Goal: Task Accomplishment & Management: Complete application form

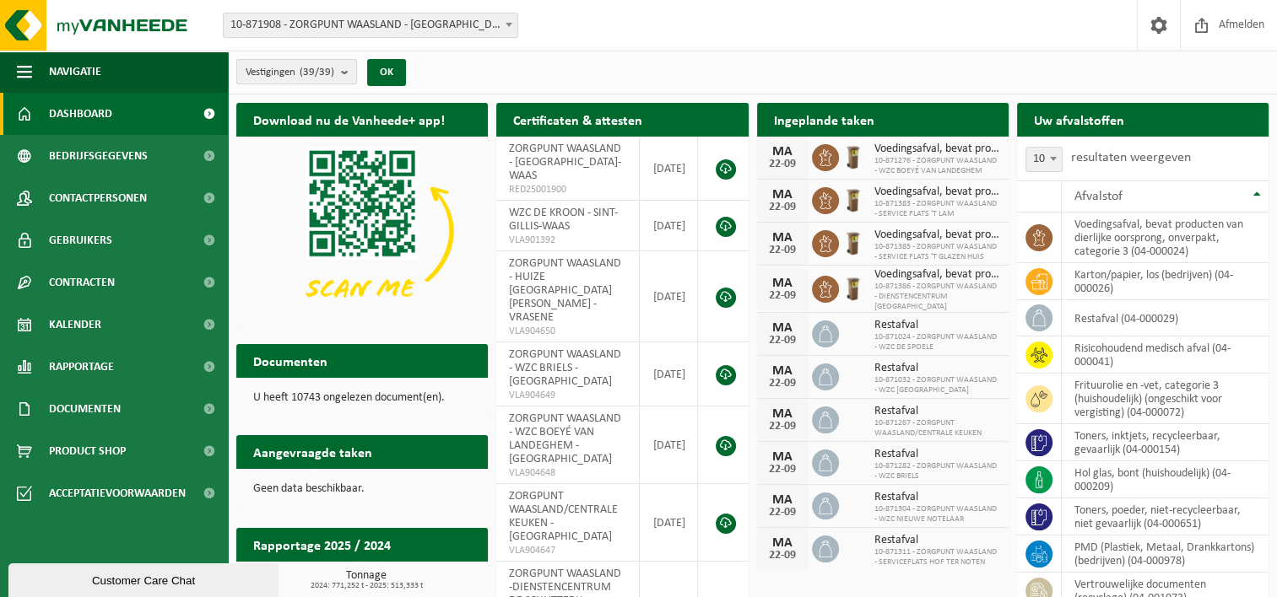
click at [344, 75] on b "submit" at bounding box center [348, 72] width 15 height 24
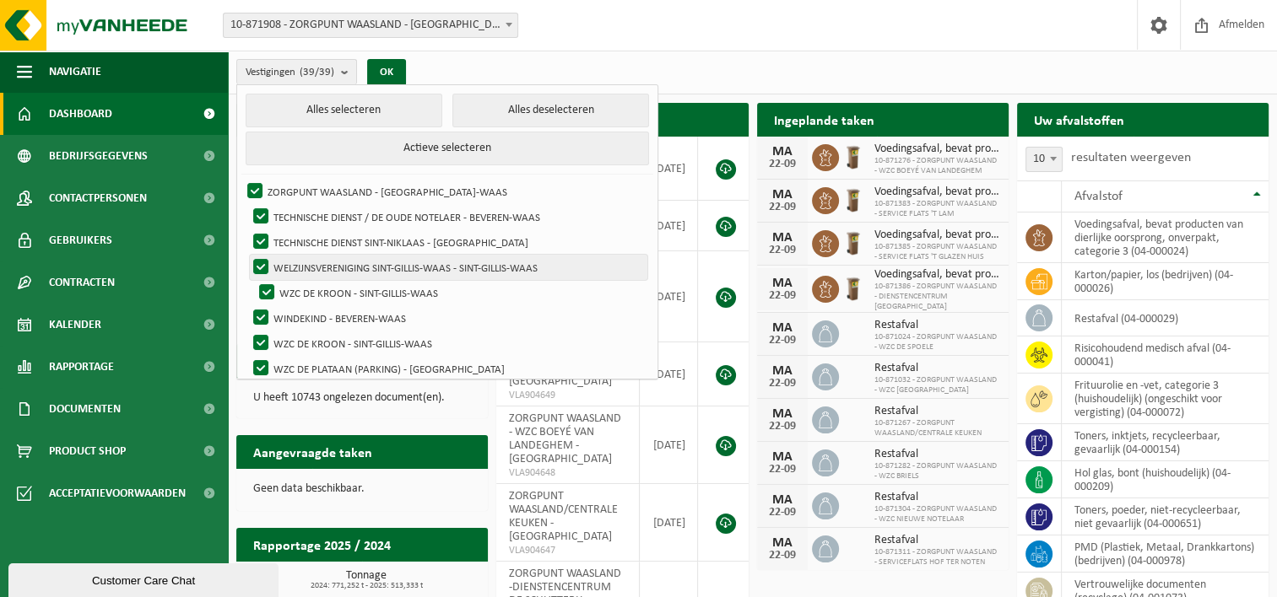
click at [290, 262] on label "WELZIJNSVERENIGING SINT-GILLIS-WAAS - SINT-GILLIS-WAAS" at bounding box center [448, 267] width 397 height 25
click at [247, 255] on input "WELZIJNSVERENIGING SINT-GILLIS-WAAS - SINT-GILLIS-WAAS" at bounding box center [246, 254] width 1 height 1
click at [290, 262] on label "WELZIJNSVERENIGING SINT-GILLIS-WAAS - SINT-GILLIS-WAAS" at bounding box center [448, 267] width 397 height 25
click at [247, 255] on input "WELZIJNSVERENIGING SINT-GILLIS-WAAS - SINT-GILLIS-WAAS" at bounding box center [246, 254] width 1 height 1
checkbox input "true"
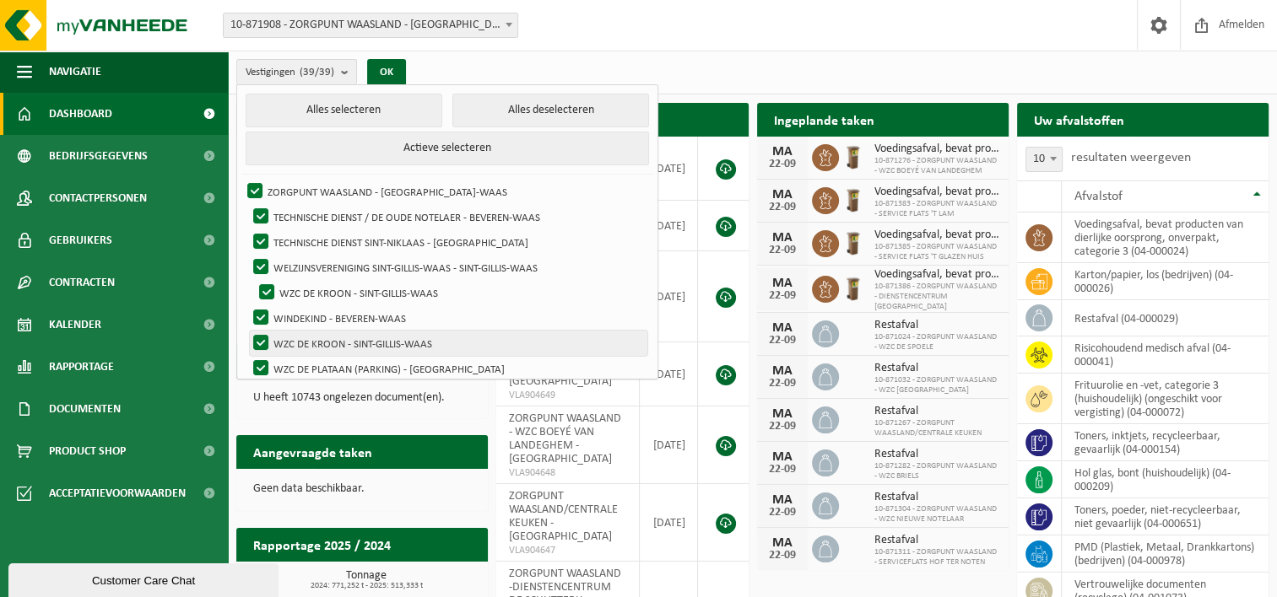
click at [322, 338] on label "WZC DE KROON - SINT-GILLIS-WAAS" at bounding box center [448, 343] width 397 height 25
click at [253, 280] on input "WZC DE KROON - SINT-GILLIS-WAAS" at bounding box center [252, 279] width 1 height 1
click at [322, 338] on label "WZC DE KROON - SINT-GILLIS-WAAS" at bounding box center [448, 343] width 397 height 25
click at [253, 280] on input "WZC DE KROON - SINT-GILLIS-WAAS" at bounding box center [252, 279] width 1 height 1
checkbox input "true"
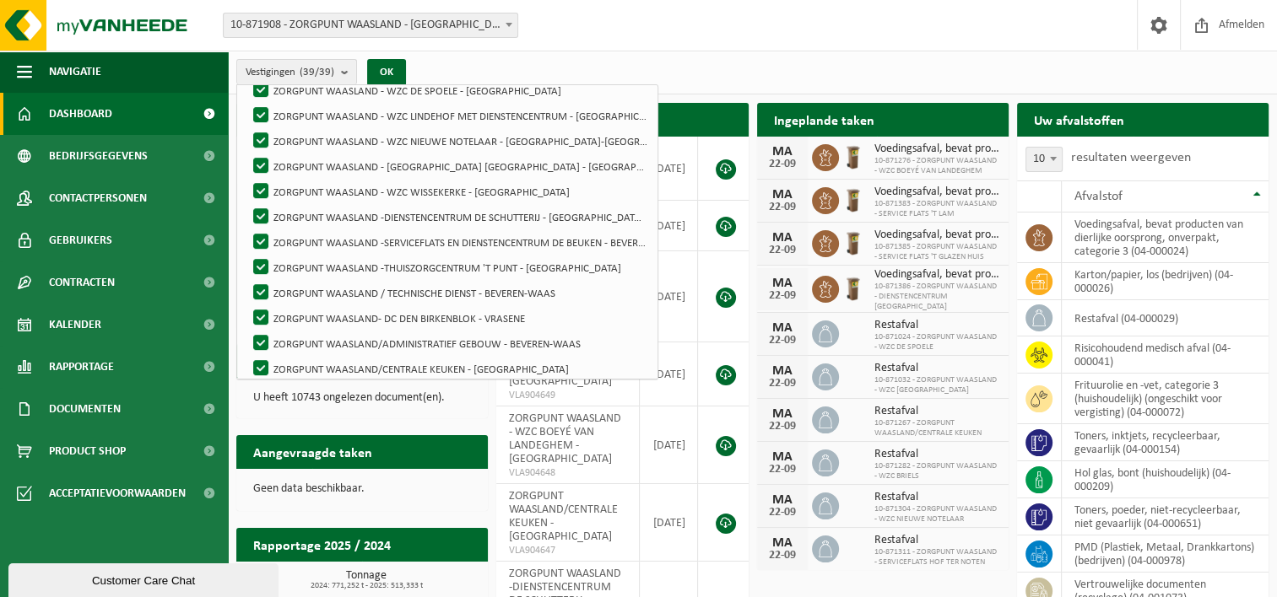
scroll to position [793, 0]
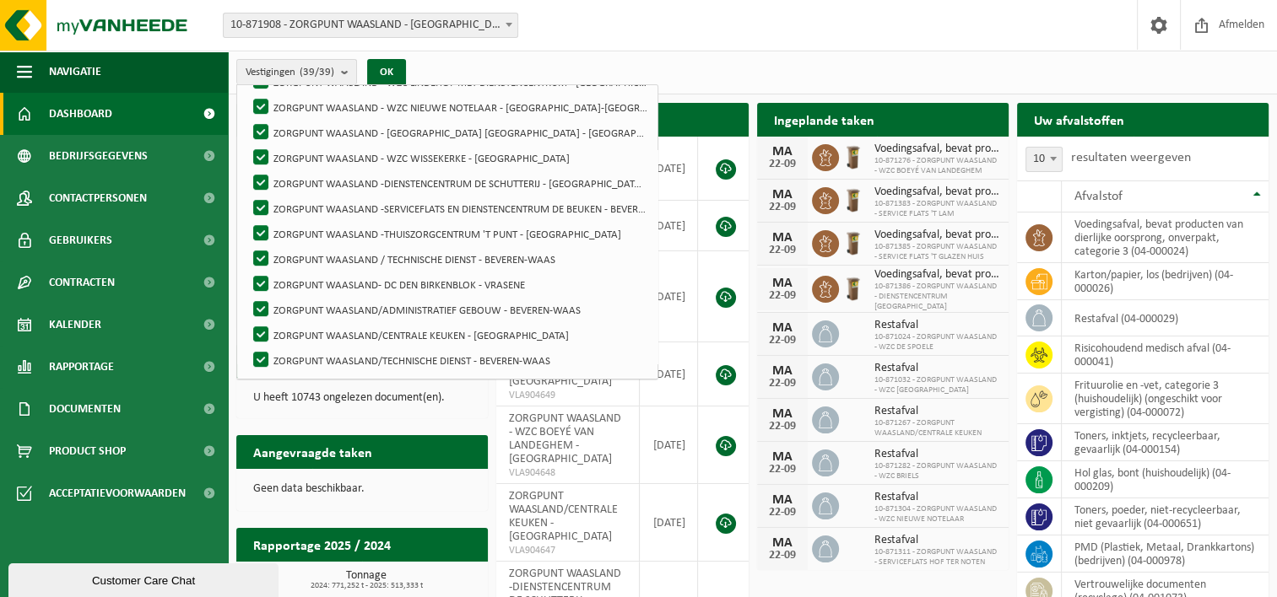
click at [754, 24] on div "Vestiging: 10-871908 - ZORGPUNT WAASLAND - BEVEREN-WAAS 10-876018 - TECHNISCHE …" at bounding box center [638, 25] width 1277 height 51
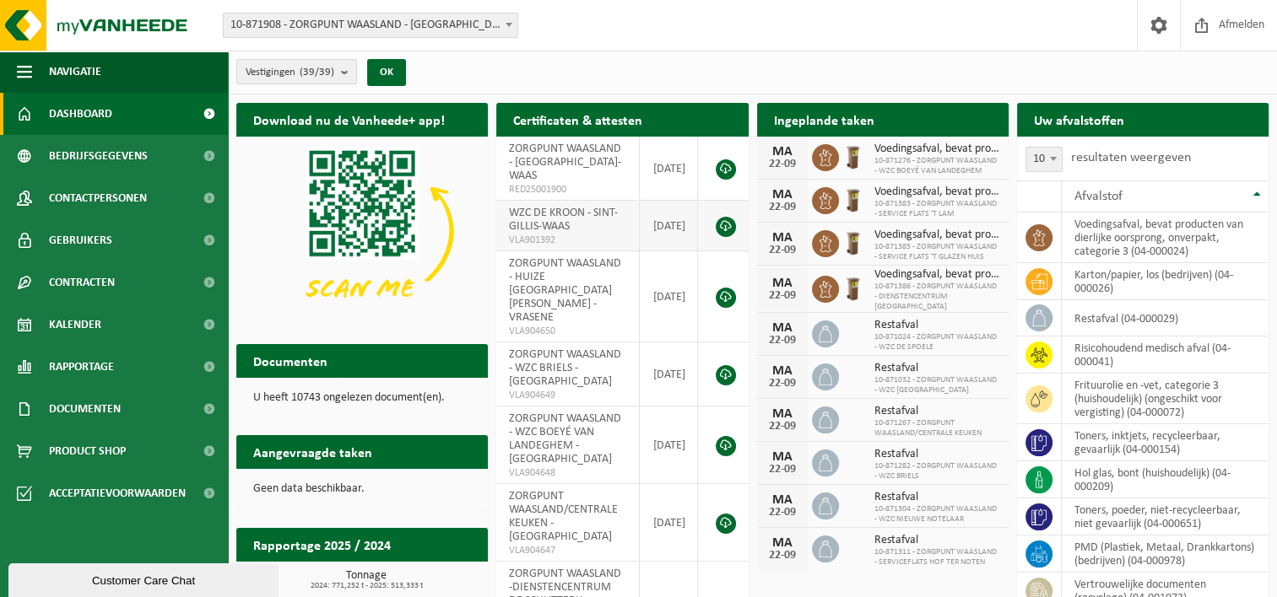
click at [550, 213] on span "WZC DE KROON - SINT-GILLIS-WAAS" at bounding box center [563, 220] width 109 height 26
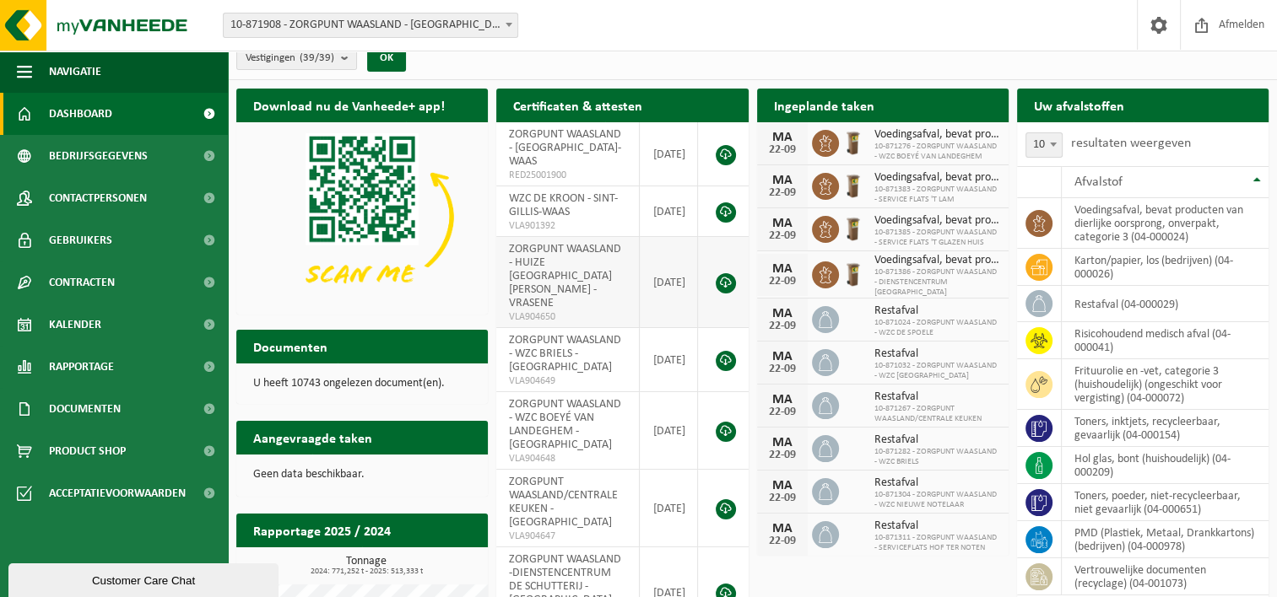
scroll to position [0, 0]
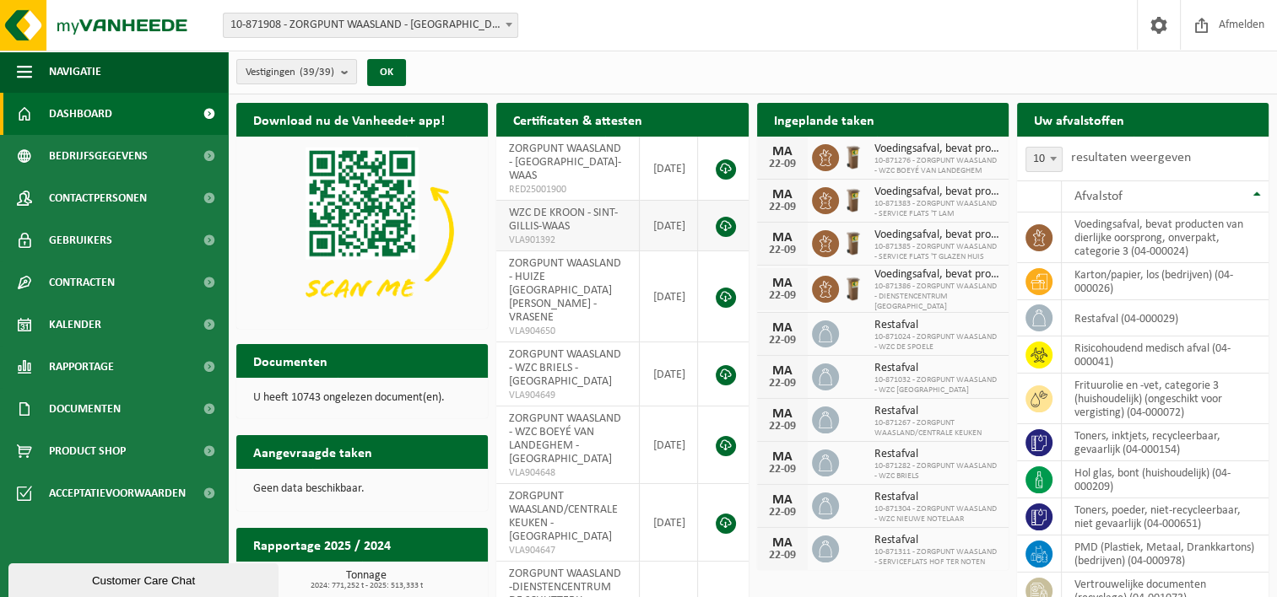
click at [724, 217] on link at bounding box center [726, 227] width 20 height 20
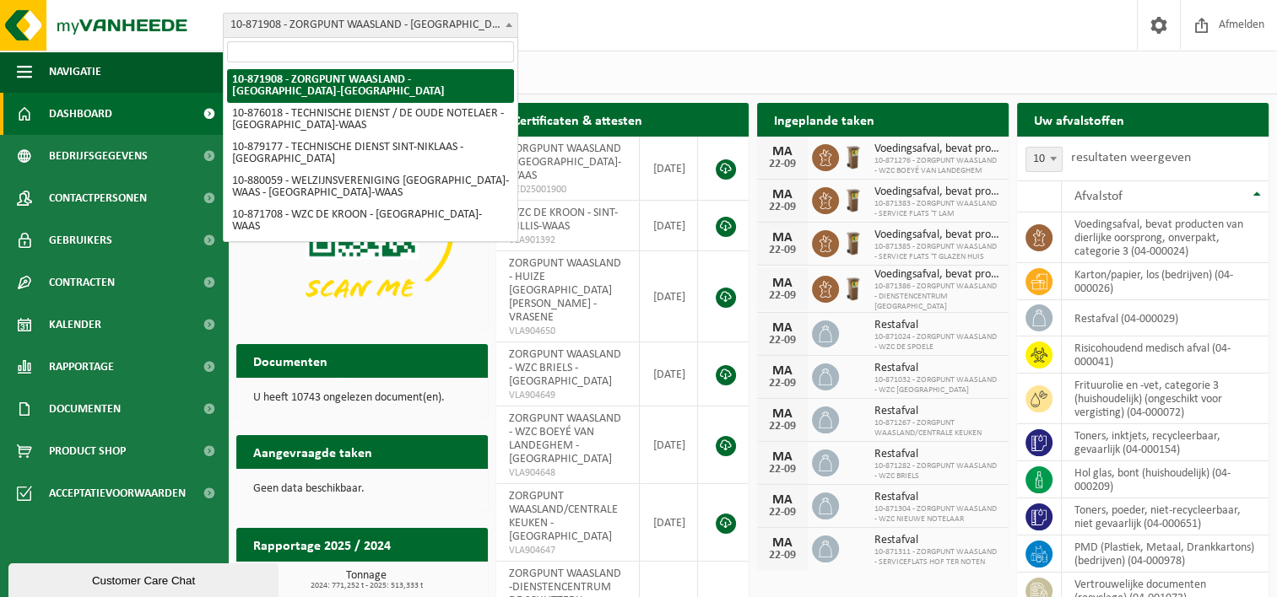
click at [509, 24] on b at bounding box center [508, 25] width 7 height 4
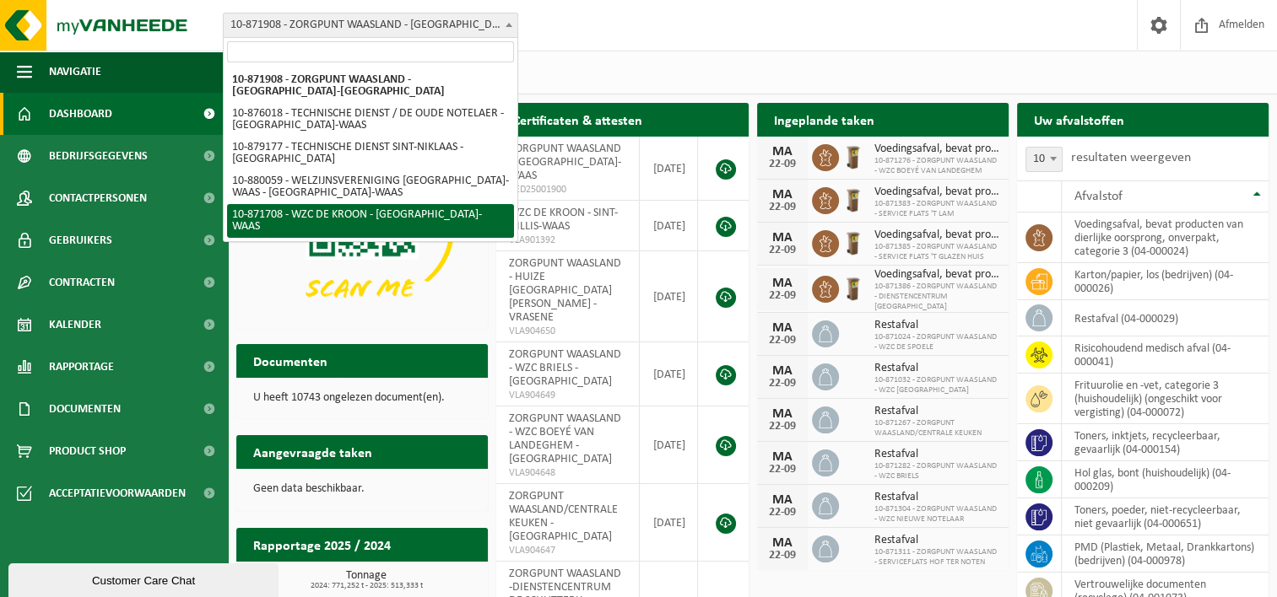
select select "105402"
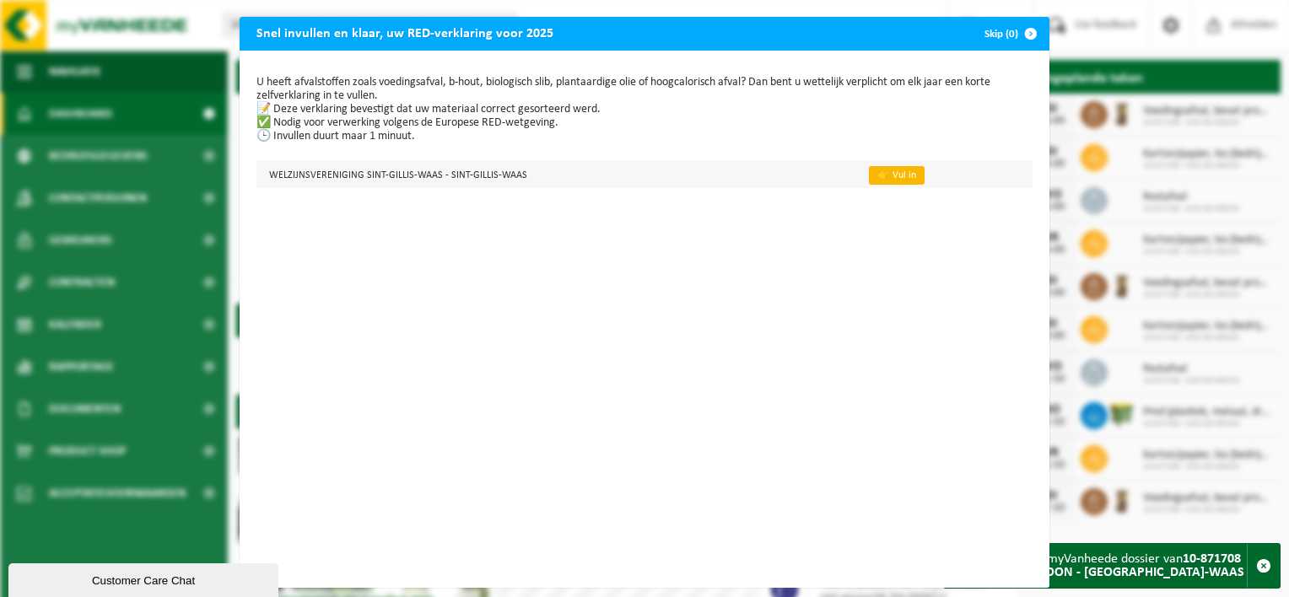
click at [874, 172] on link "👉 Vul in" at bounding box center [897, 175] width 56 height 19
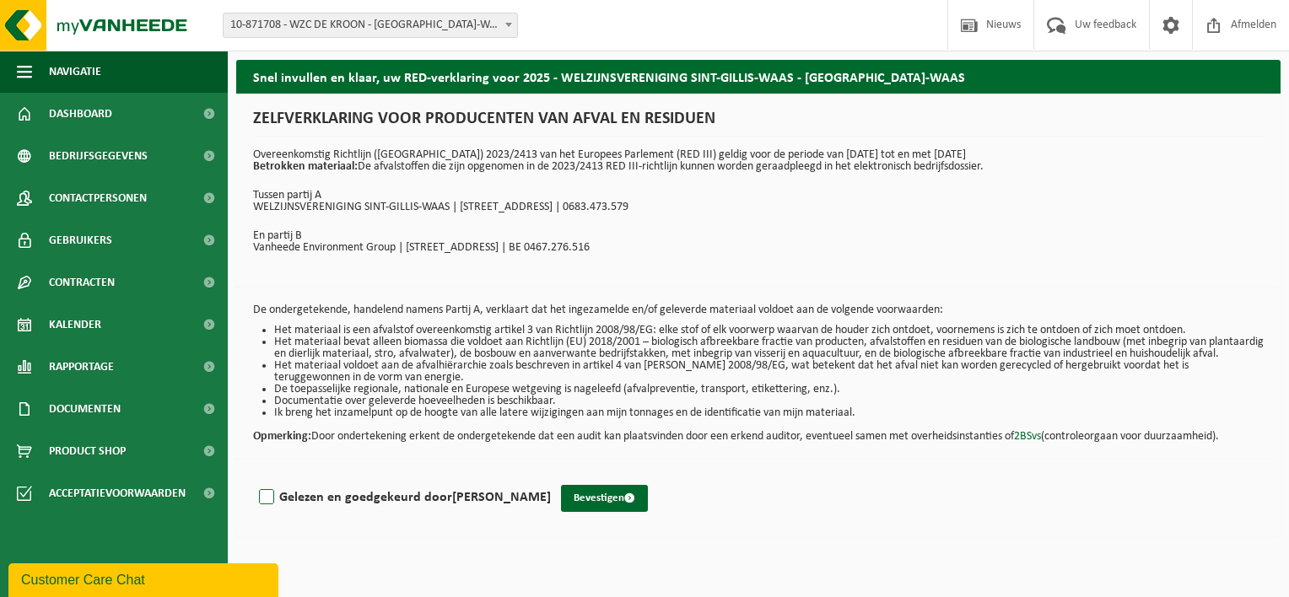
click at [266, 507] on label "Gelezen en goedgekeurd door [PERSON_NAME]" at bounding box center [403, 497] width 295 height 25
click at [551, 477] on input "Gelezen en goedgekeurd door [PERSON_NAME]" at bounding box center [551, 476] width 1 height 1
checkbox input "true"
click at [646, 506] on button "Bevestigen" at bounding box center [604, 498] width 87 height 27
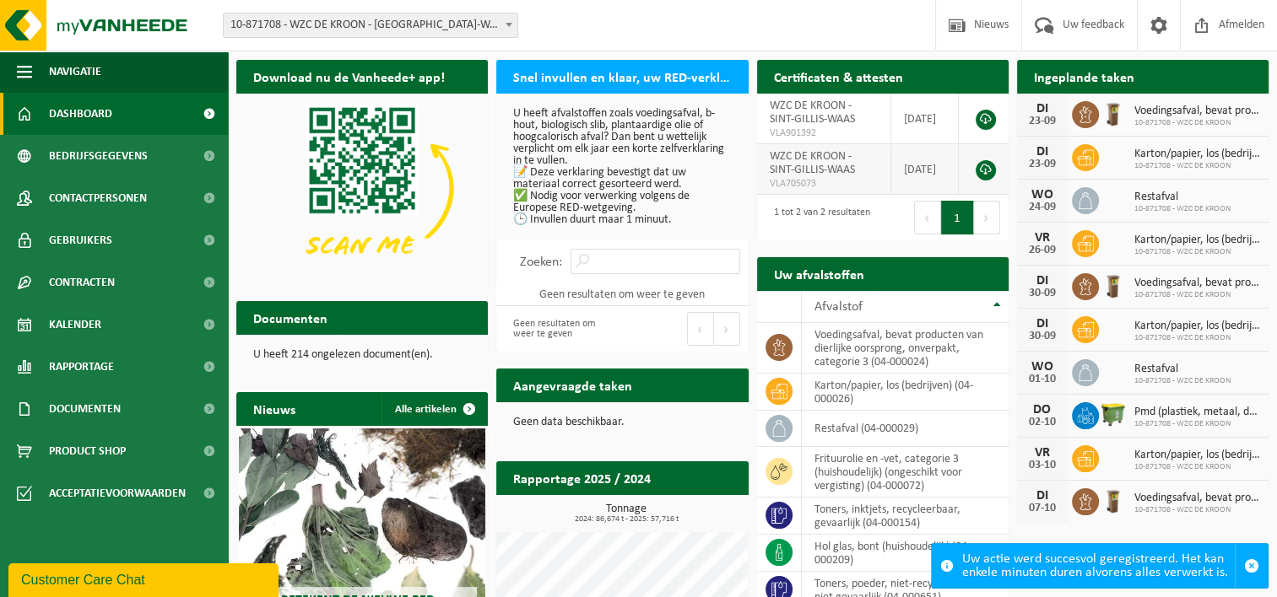
click at [986, 165] on link at bounding box center [986, 170] width 20 height 20
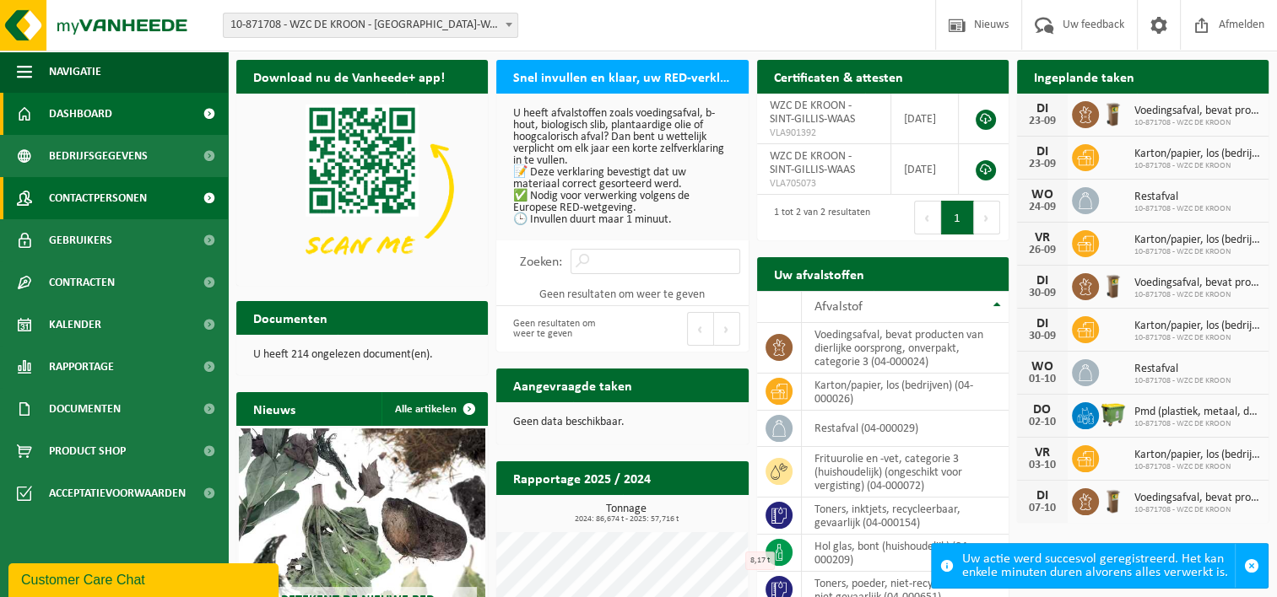
click at [100, 201] on span "Contactpersonen" at bounding box center [98, 198] width 98 height 42
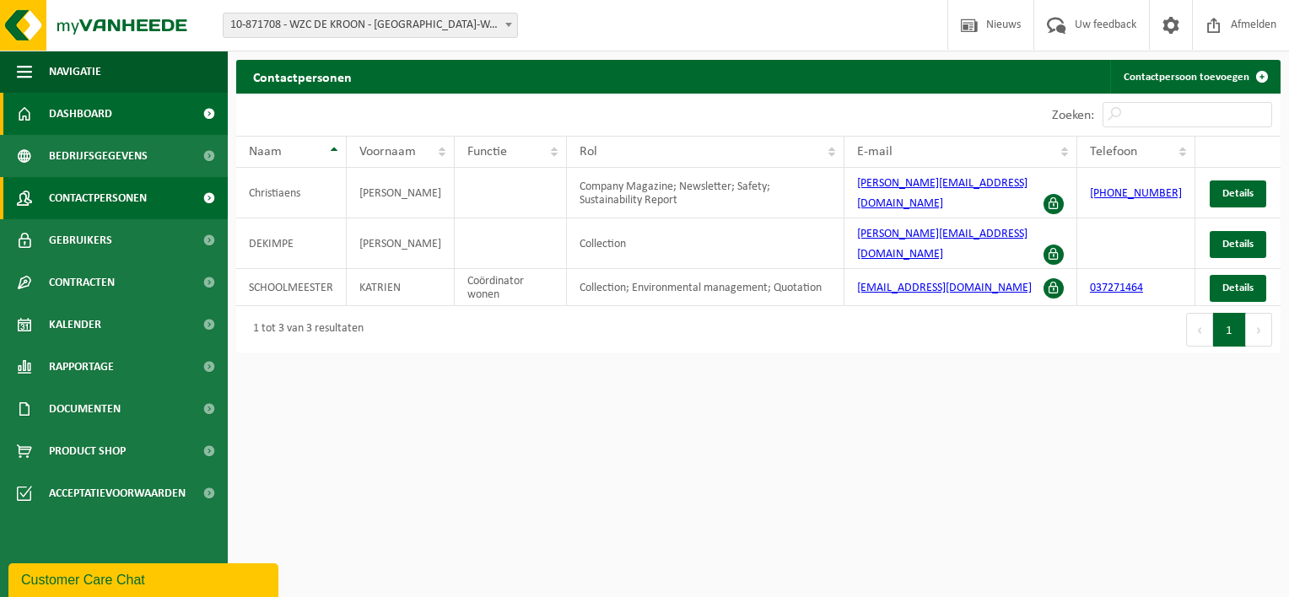
click at [82, 117] on span "Dashboard" at bounding box center [80, 114] width 63 height 42
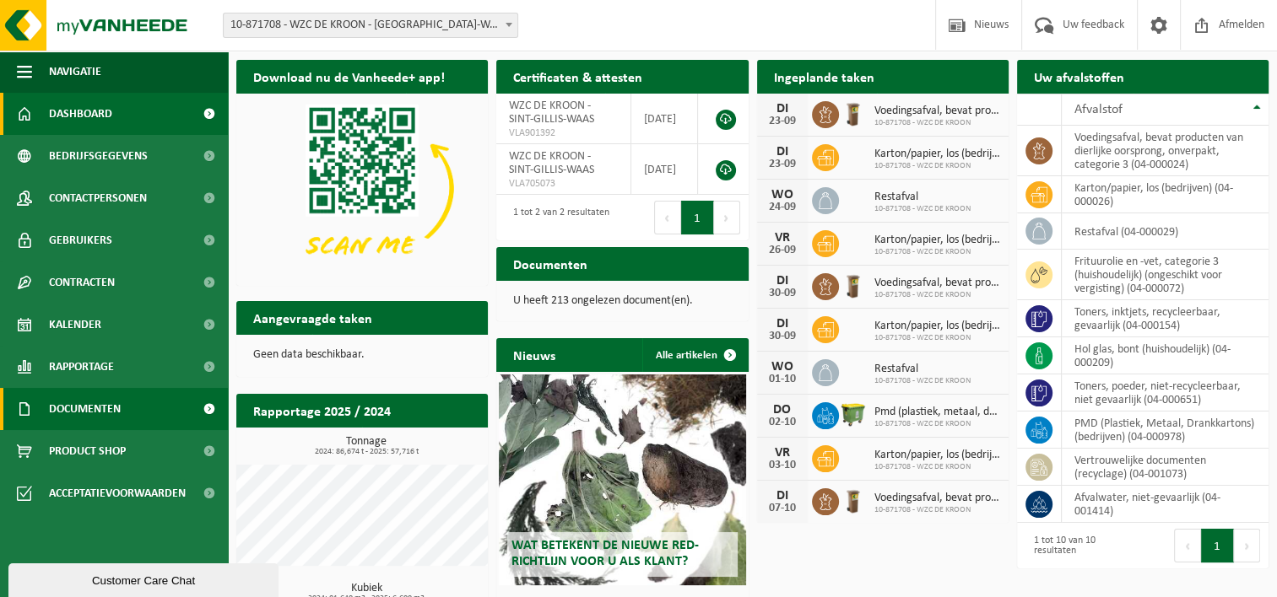
click at [91, 410] on span "Documenten" at bounding box center [85, 409] width 72 height 42
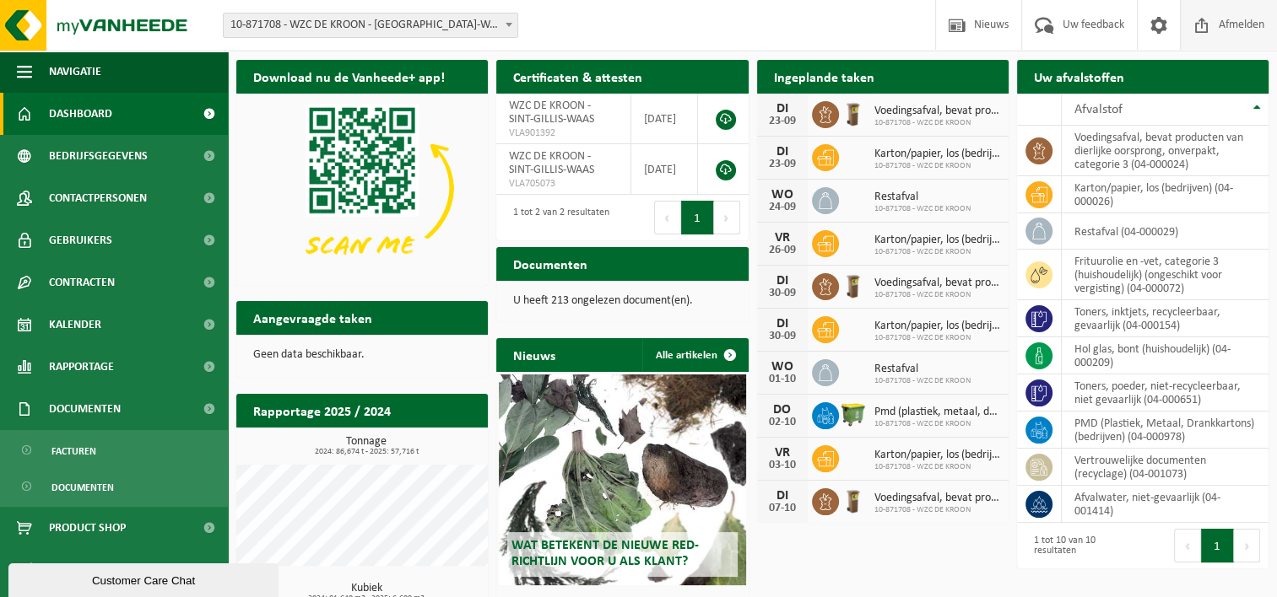
click at [1242, 23] on span "Afmelden" at bounding box center [1241, 25] width 54 height 50
